Goal: Task Accomplishment & Management: Use online tool/utility

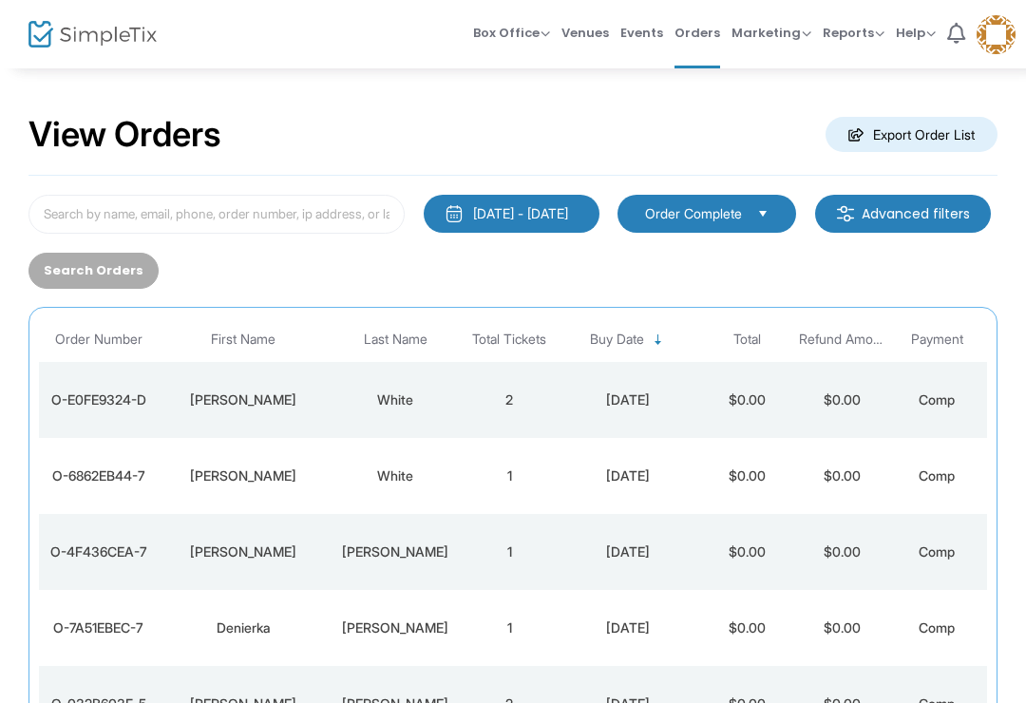
click at [576, 249] on div "7/15/2025 - 8/14/2025 Last 30 Days Today Yesterday This week This Month Last Mo…" at bounding box center [513, 242] width 988 height 94
click at [575, 249] on div "7/15/2025 - 8/14/2025 Last 30 Days Today Yesterday This week This Month Last Mo…" at bounding box center [513, 242] width 988 height 94
click at [557, 202] on button "7/15/2025 - 8/14/2025" at bounding box center [512, 214] width 176 height 38
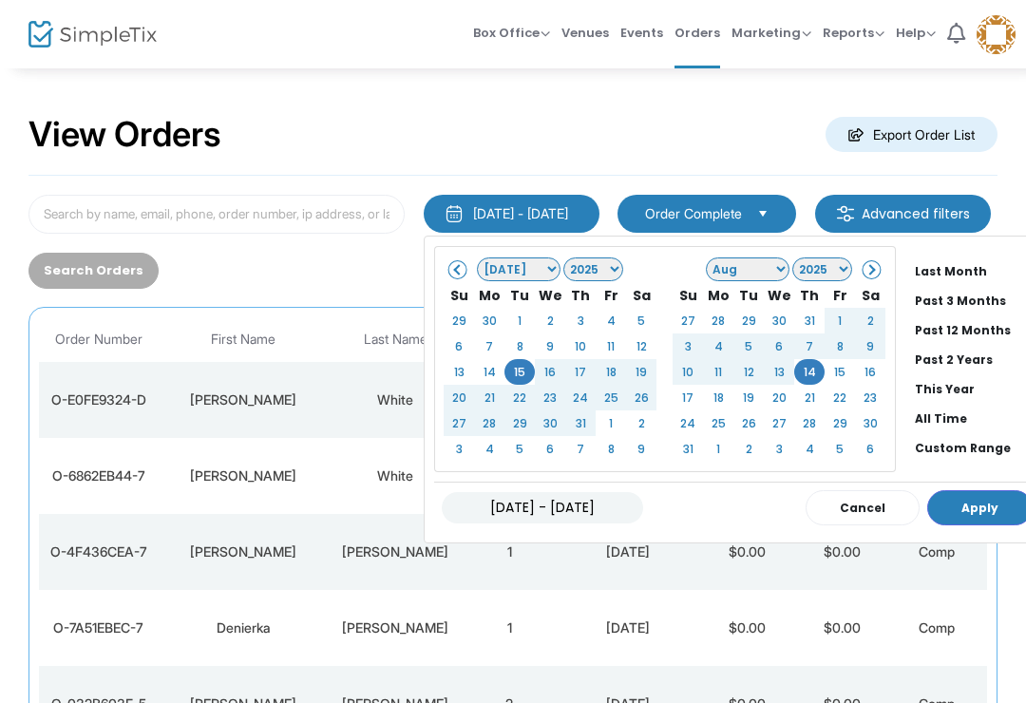
scroll to position [144, 0]
click at [972, 411] on li "All Time" at bounding box center [973, 418] width 133 height 29
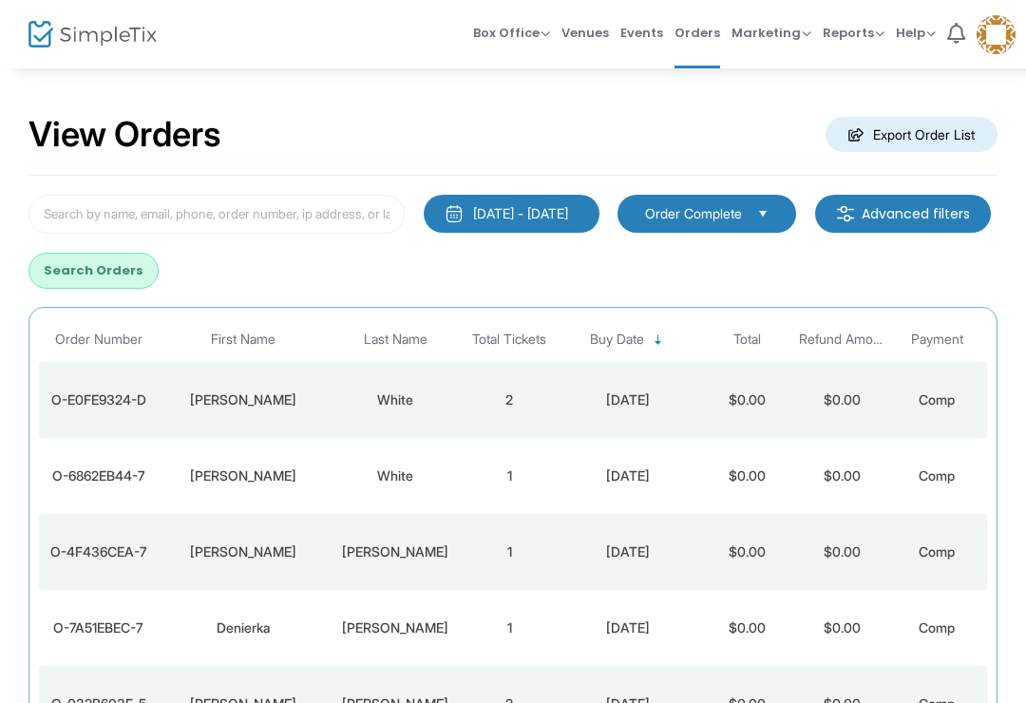
click at [984, 503] on td "Web Box Office" at bounding box center [1031, 476] width 95 height 76
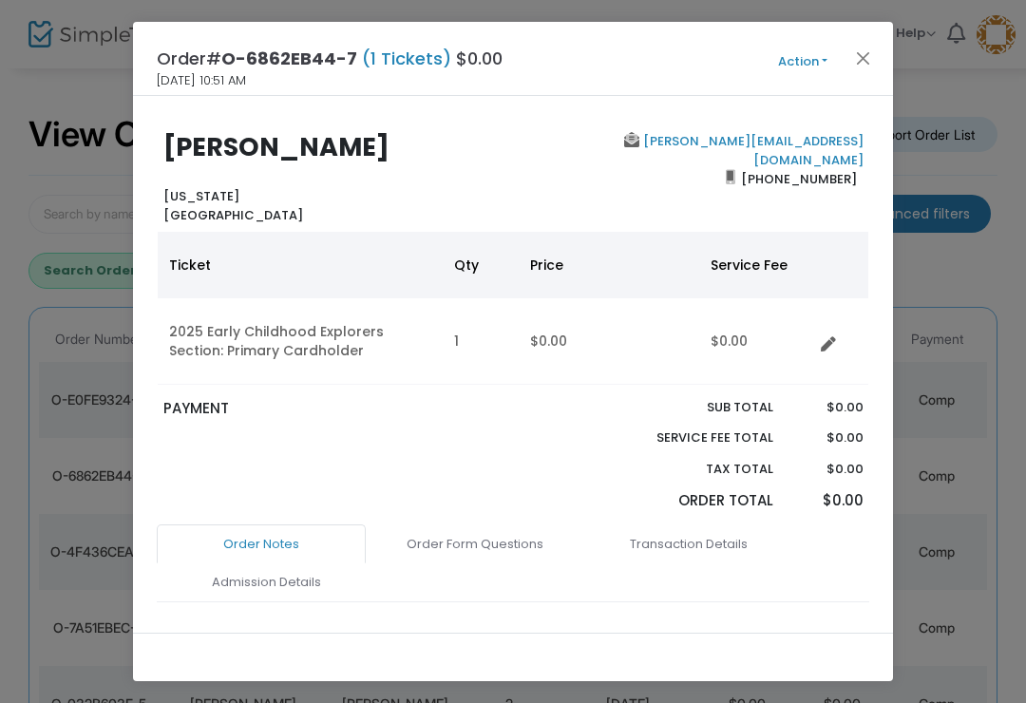
click at [864, 46] on button "Close" at bounding box center [863, 58] width 25 height 25
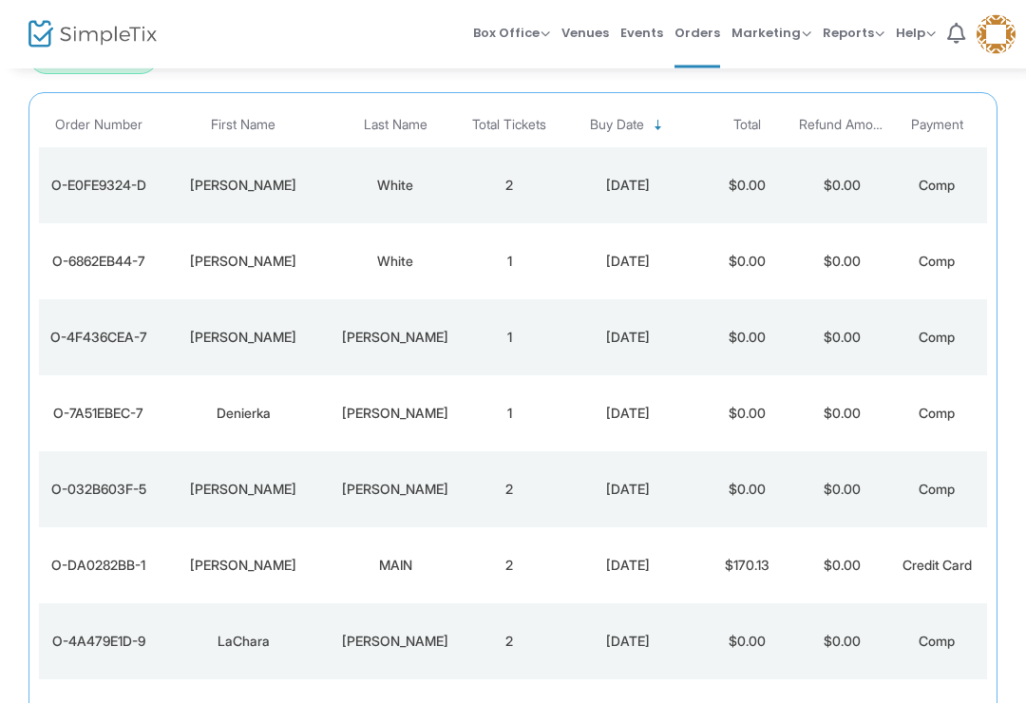
scroll to position [0, 0]
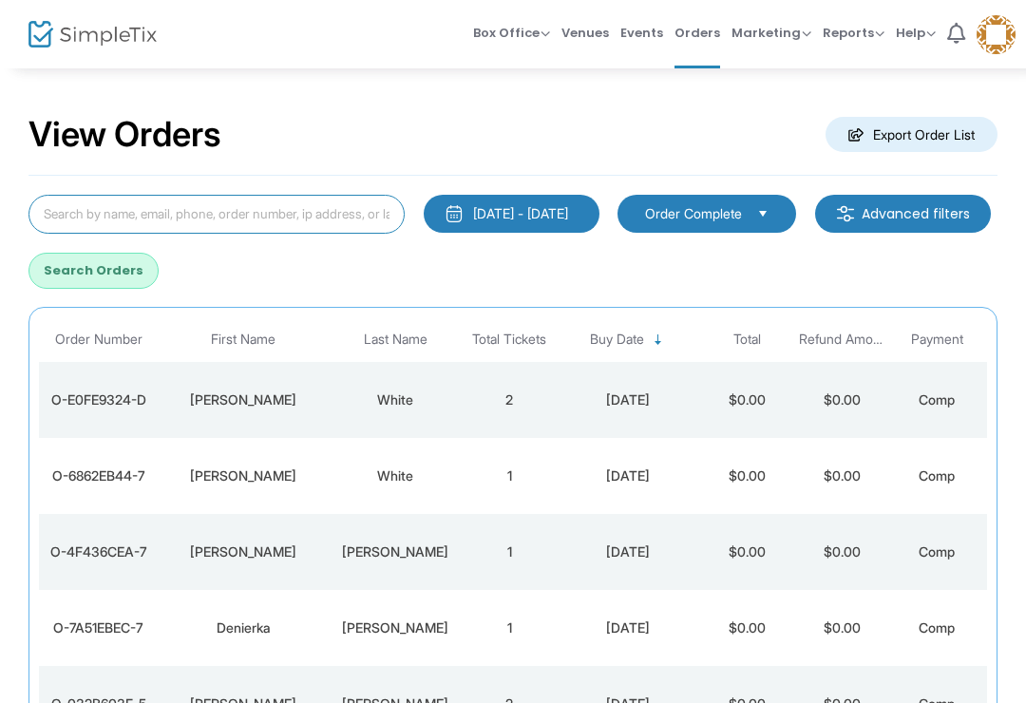
click at [106, 206] on input at bounding box center [216, 214] width 376 height 39
type input "h"
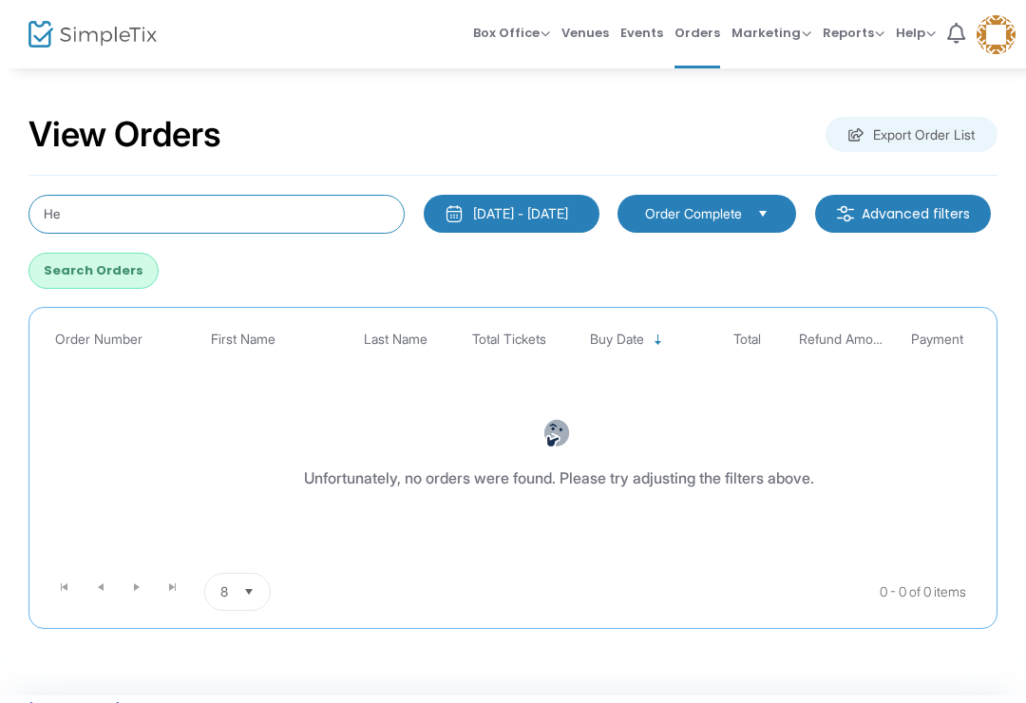
type input "H"
